Goal: Transaction & Acquisition: Purchase product/service

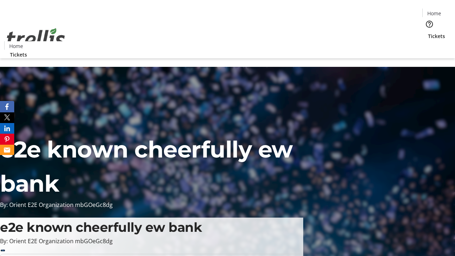
click at [428, 32] on span "Tickets" at bounding box center [436, 35] width 17 height 7
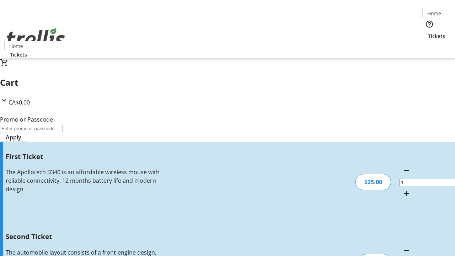
type input "2"
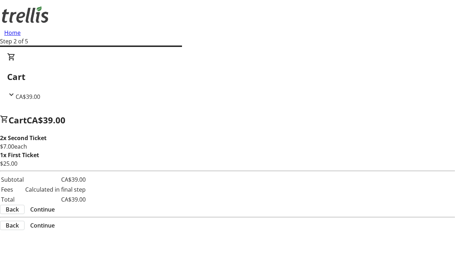
click at [55, 205] on span "Continue" at bounding box center [42, 209] width 25 height 9
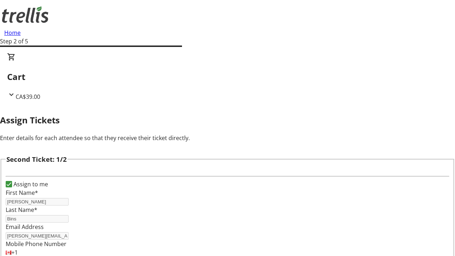
scroll to position [116, 0]
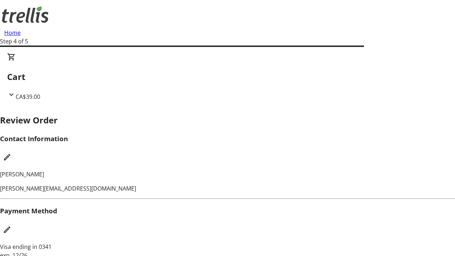
click at [11, 153] on mat-icon "Edit Contact Information" at bounding box center [7, 157] width 9 height 9
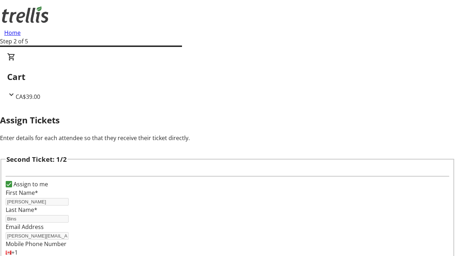
type input "Name"
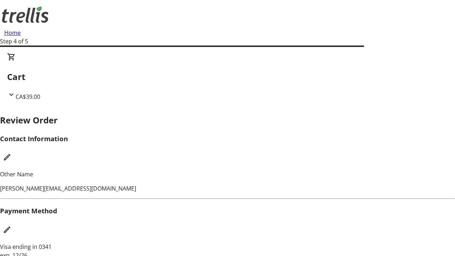
click at [11, 225] on mat-icon "Edit Payment Method" at bounding box center [7, 229] width 9 height 9
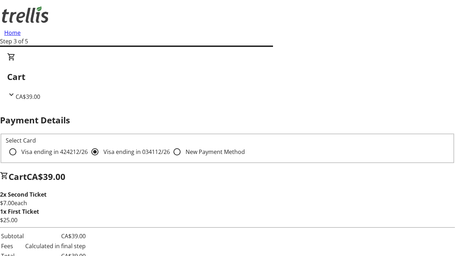
click at [20, 145] on input "Visa ending in 4242 12/26" at bounding box center [13, 152] width 14 height 14
radio input "true"
